Goal: Task Accomplishment & Management: Use online tool/utility

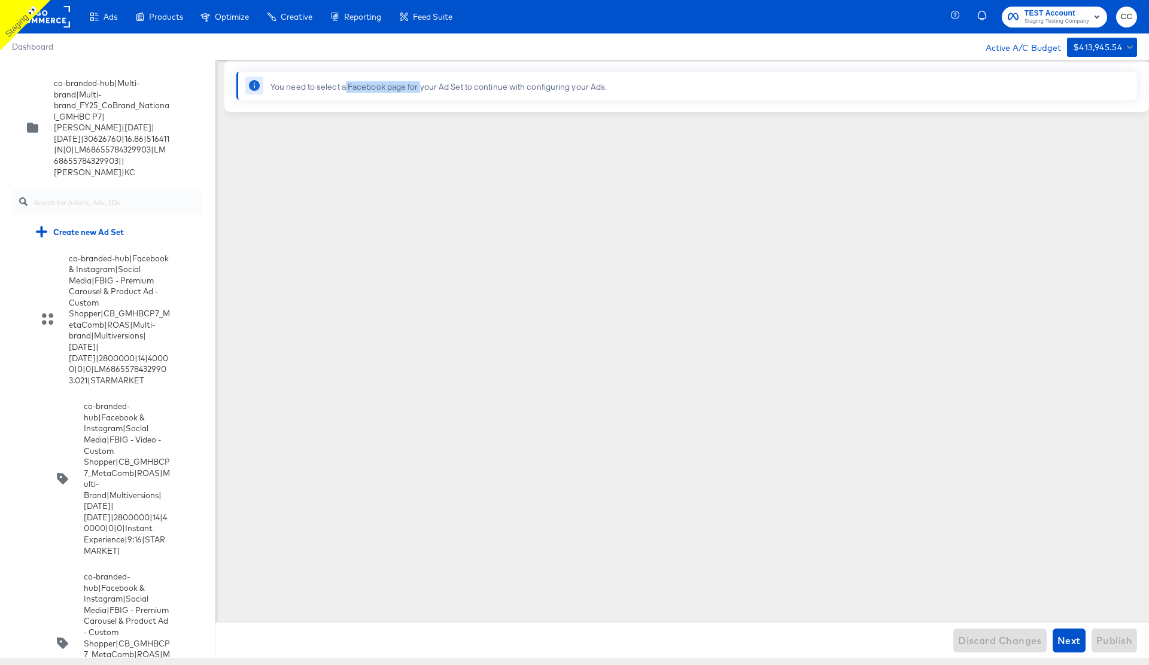
drag, startPoint x: 345, startPoint y: 85, endPoint x: 424, endPoint y: 91, distance: 79.2
click at [424, 91] on div "You need to select a Facebook page for your Ad Set to continue with configuring…" at bounding box center [438, 86] width 336 height 11
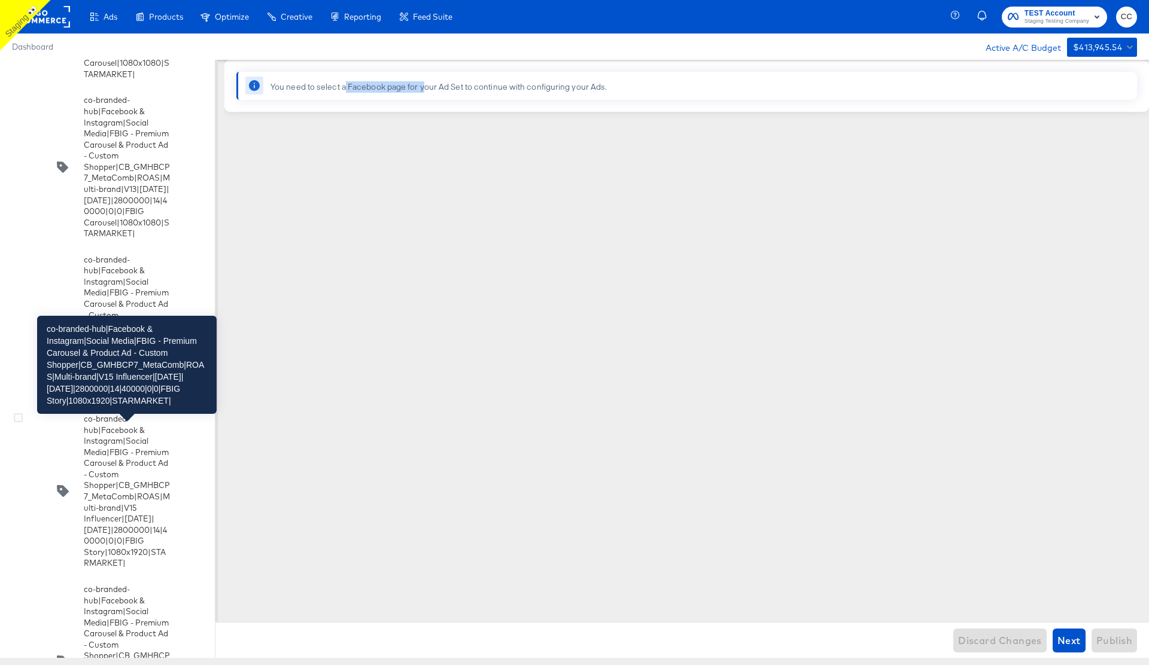
scroll to position [637, 0]
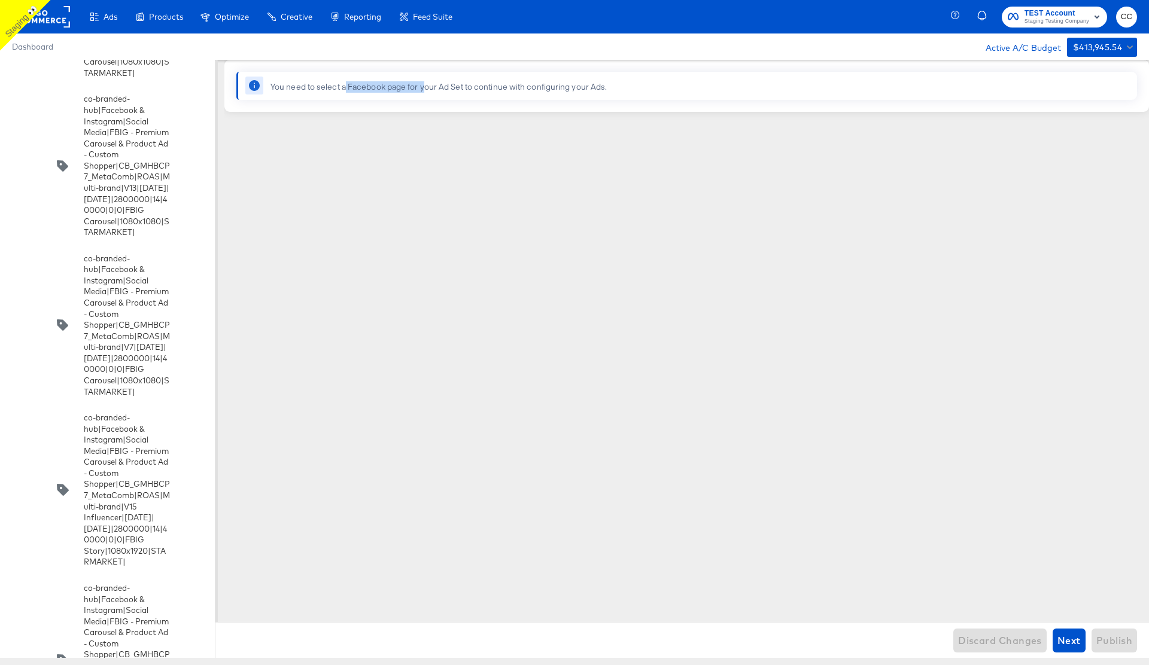
click at [364, 88] on div "You need to select a Facebook page for your Ad Set to continue with configuring…" at bounding box center [438, 86] width 336 height 11
drag, startPoint x: 348, startPoint y: 87, endPoint x: 446, endPoint y: 90, distance: 98.2
click at [446, 90] on div "You need to select a Facebook page for your Ad Set to continue with configuring…" at bounding box center [438, 86] width 336 height 11
click at [381, 95] on div "You need to select a Facebook page for your Ad Set to continue with configuring…" at bounding box center [703, 86] width 867 height 28
drag, startPoint x: 348, startPoint y: 88, endPoint x: 401, endPoint y: 88, distance: 53.3
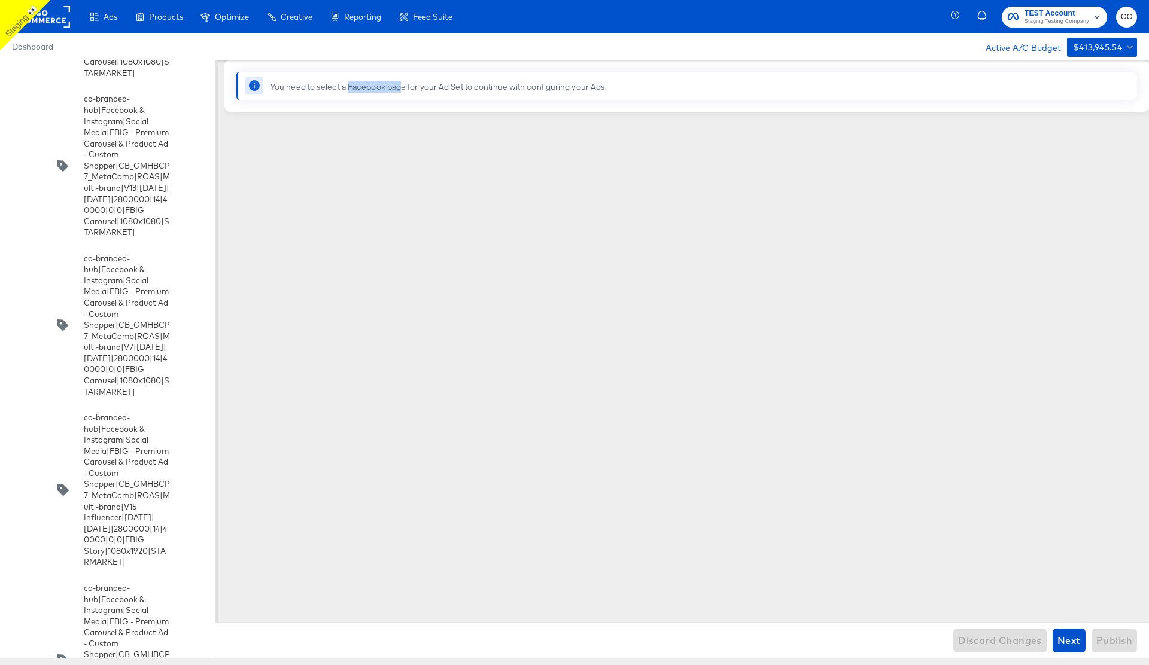
click at [401, 88] on div "You need to select a Facebook page for your Ad Set to continue with configuring…" at bounding box center [438, 86] width 336 height 11
click at [838, 49] on div "Dashboard Active A/C Budget $413,945.54" at bounding box center [574, 47] width 1149 height 26
